Goal: Task Accomplishment & Management: Use online tool/utility

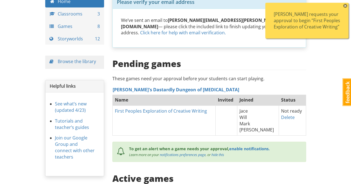
scroll to position [6, 0]
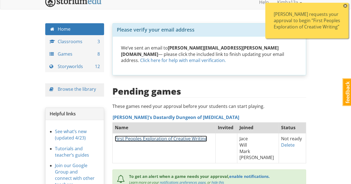
click at [176, 136] on link "First Peoples Exploration of Creative Writing" at bounding box center [161, 139] width 92 height 6
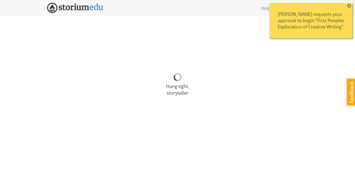
select select "r90df5"
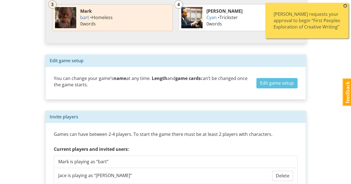
scroll to position [166, 0]
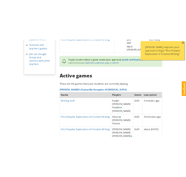
scroll to position [89, 0]
